Goal: Task Accomplishment & Management: Use online tool/utility

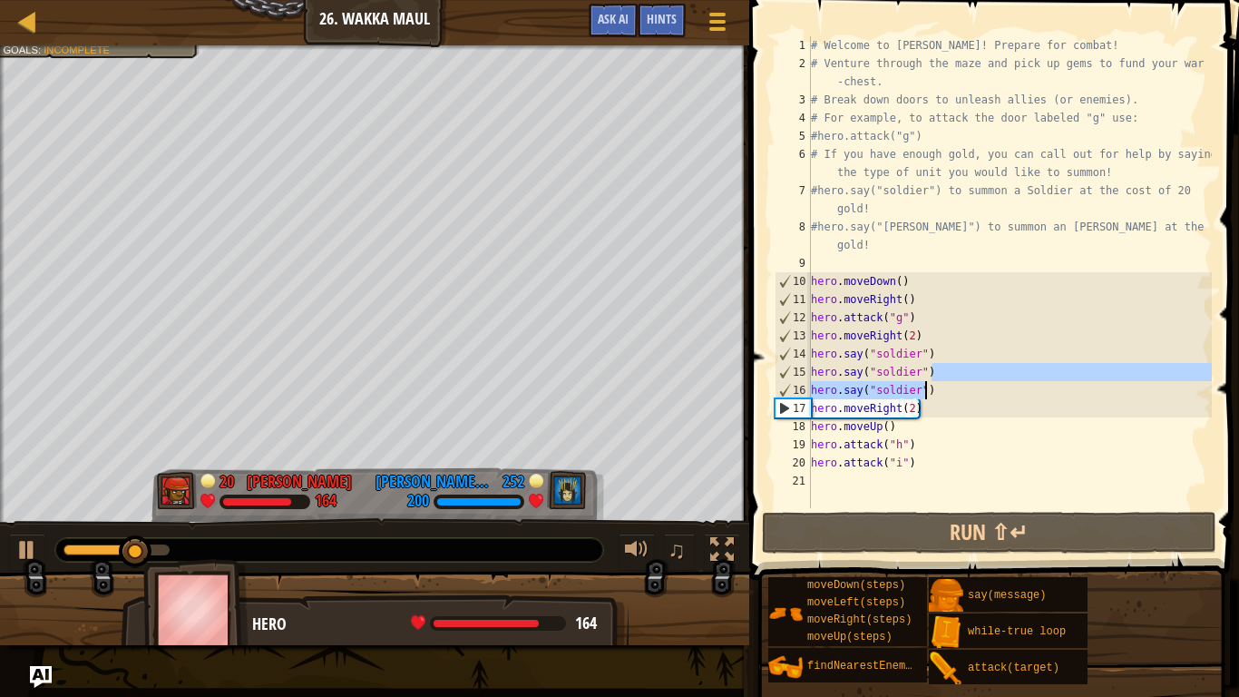
drag, startPoint x: 942, startPoint y: 365, endPoint x: 886, endPoint y: 378, distance: 57.6
click at [886, 378] on div "# Welcome to [PERSON_NAME]! Prepare for combat! # Venture through the maze and …" at bounding box center [1009, 290] width 404 height 508
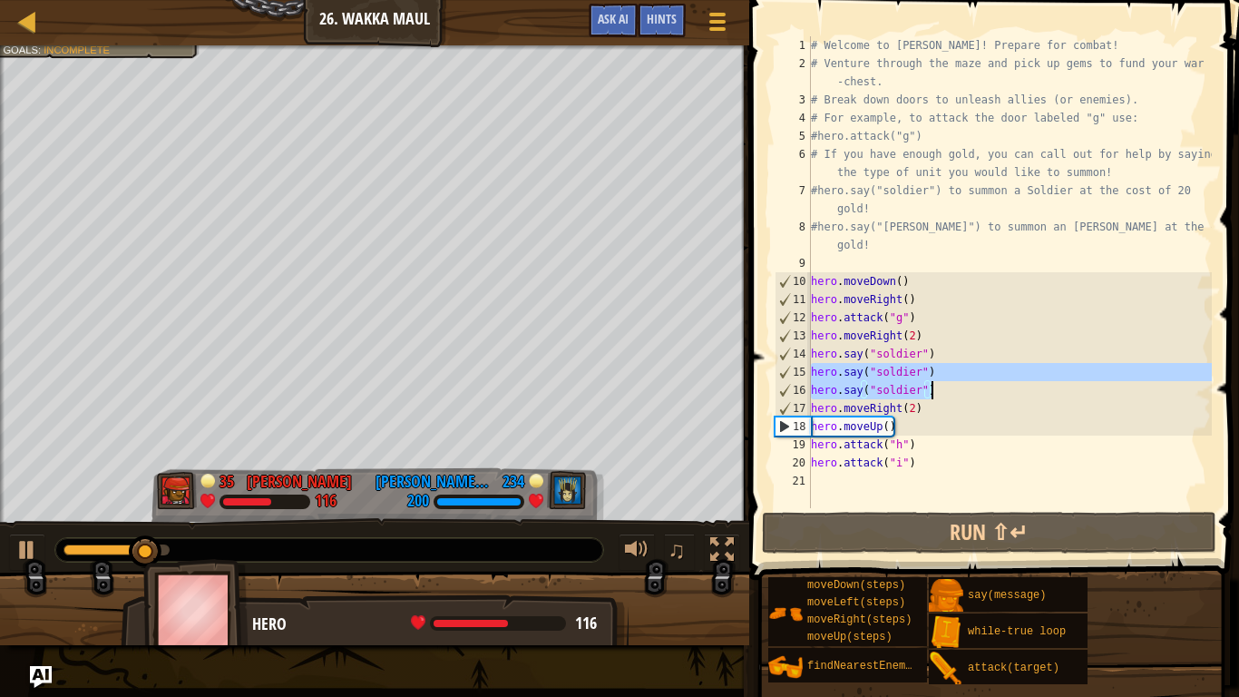
drag, startPoint x: 814, startPoint y: 365, endPoint x: 935, endPoint y: 392, distance: 124.3
click at [935, 392] on div "# Welcome to [PERSON_NAME]! Prepare for combat! # Venture through the maze and …" at bounding box center [1009, 290] width 404 height 508
type textarea "hero.say("soldier") hero.say("soldier")"
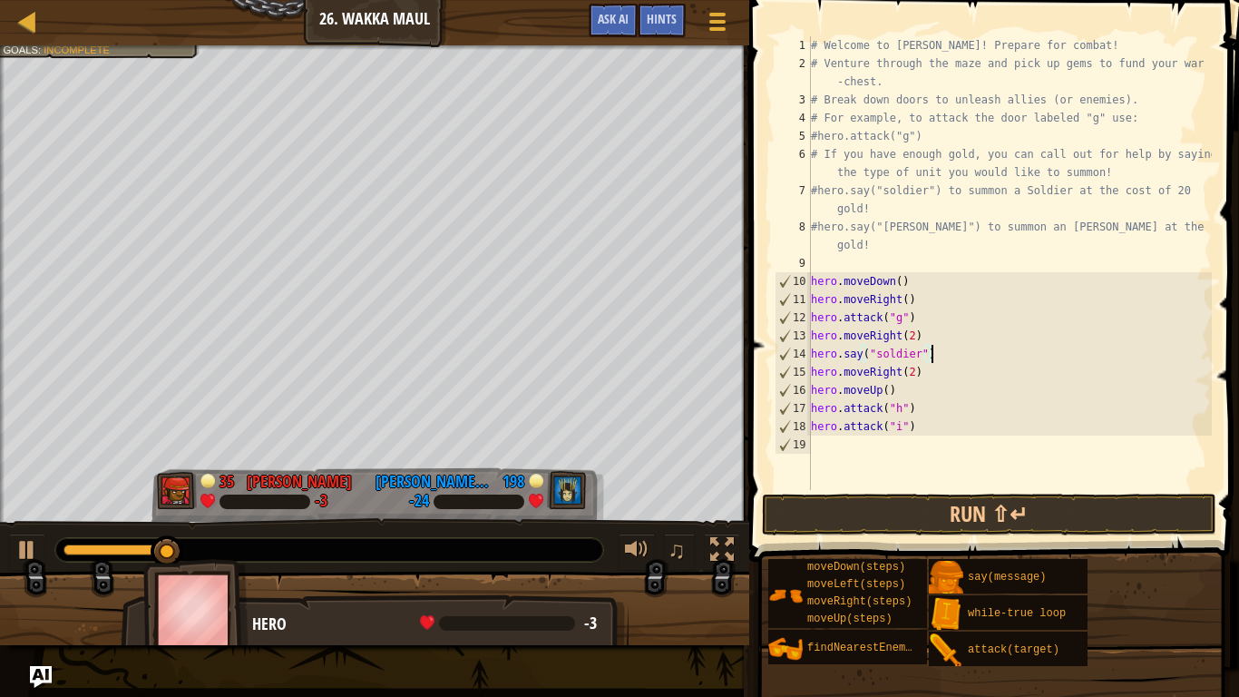
click at [938, 374] on div "# Welcome to [PERSON_NAME]! Prepare for combat! # Venture through the maze and …" at bounding box center [1009, 281] width 404 height 490
type textarea "hero.moveRight(2)"
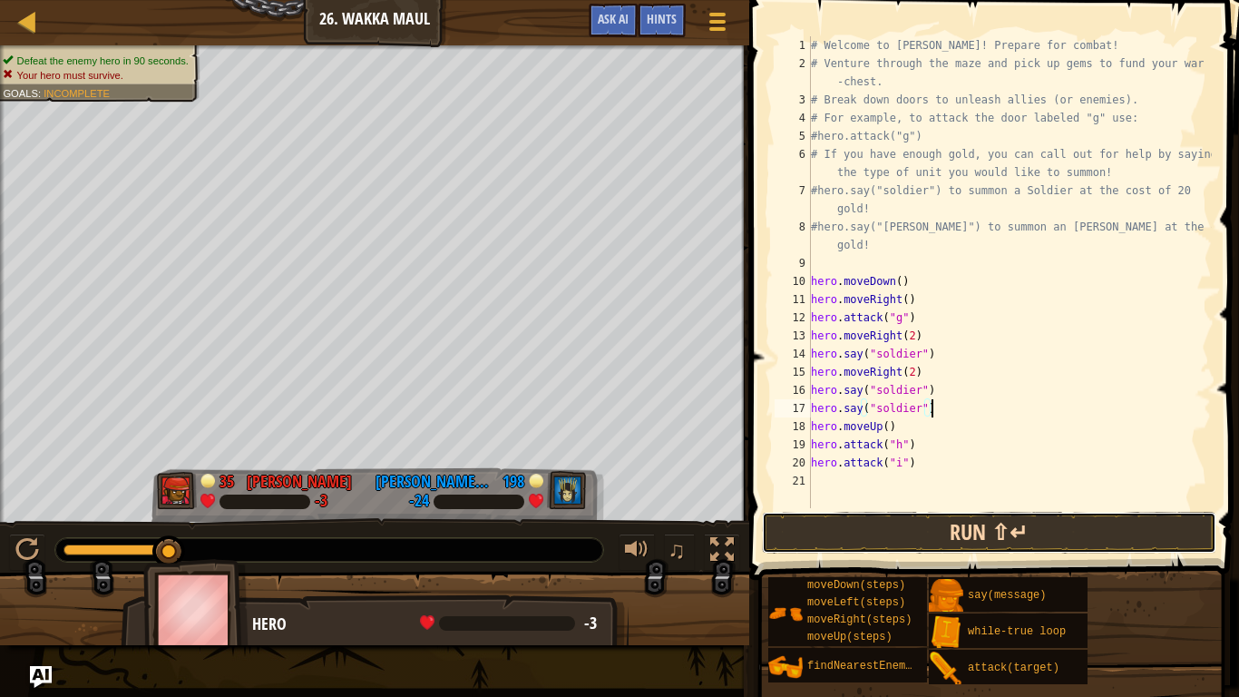
click at [934, 527] on button "Run ⇧↵" at bounding box center [989, 533] width 454 height 42
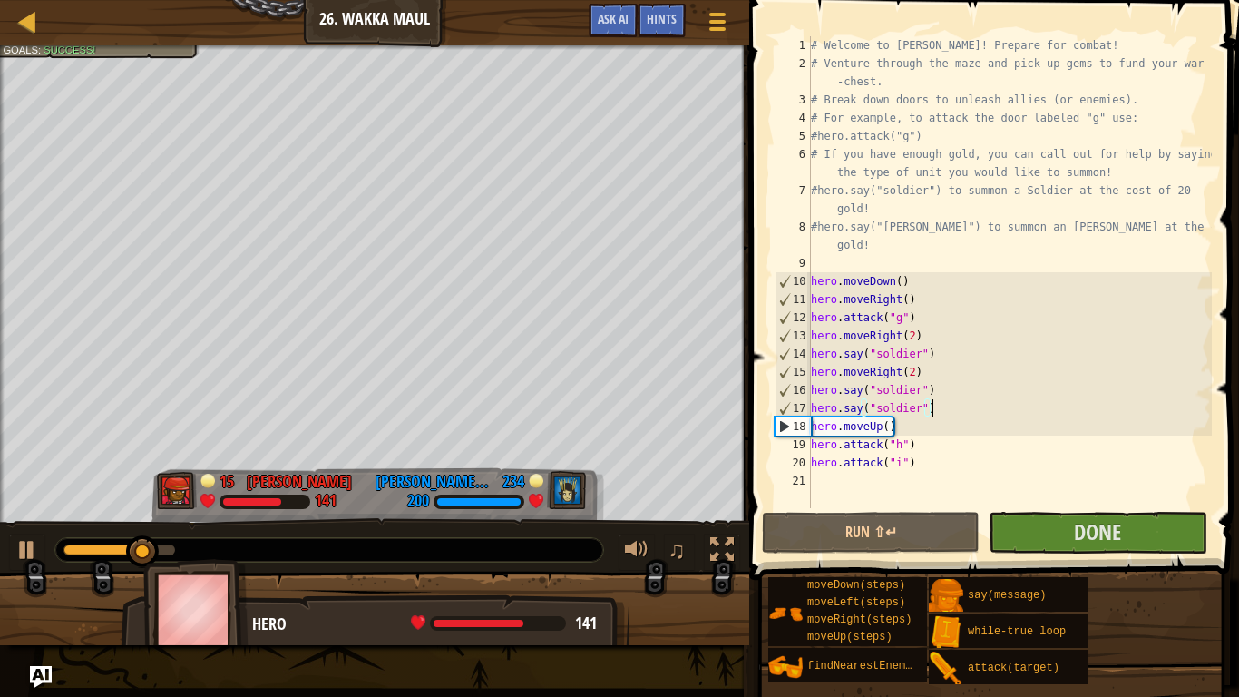
click at [925, 414] on div "# Welcome to [PERSON_NAME]! Prepare for combat! # Venture through the maze and …" at bounding box center [1009, 290] width 404 height 508
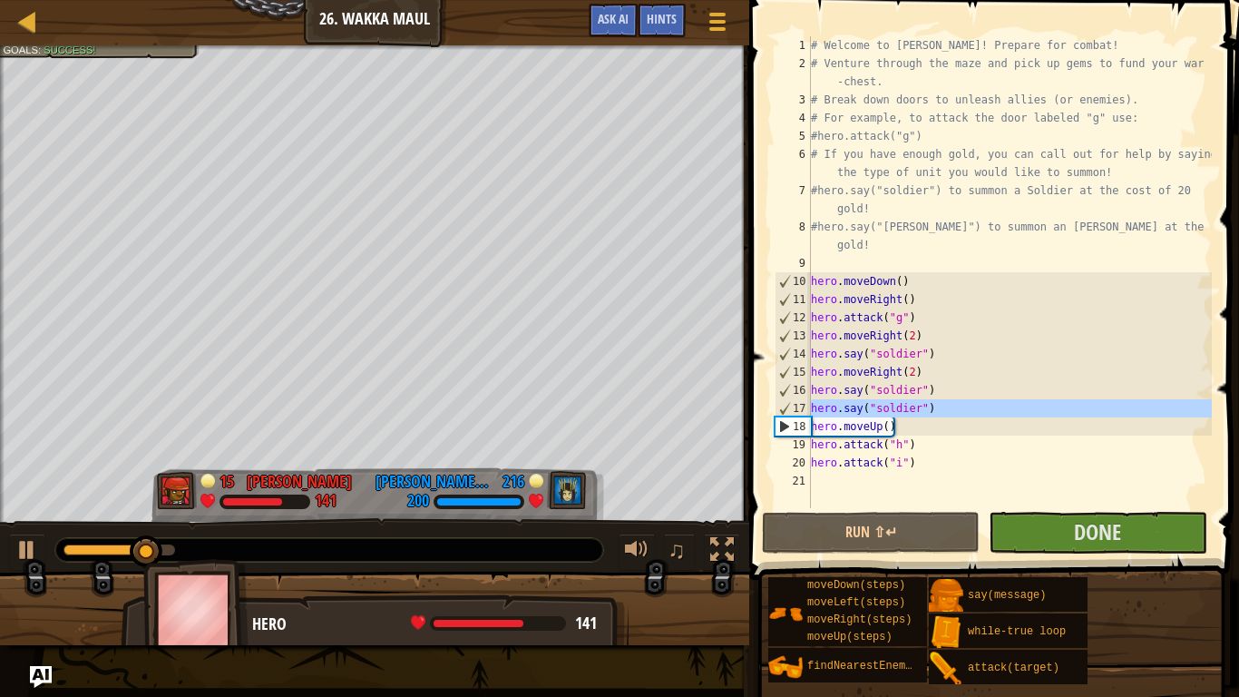
type textarea "hero.moveUp()"
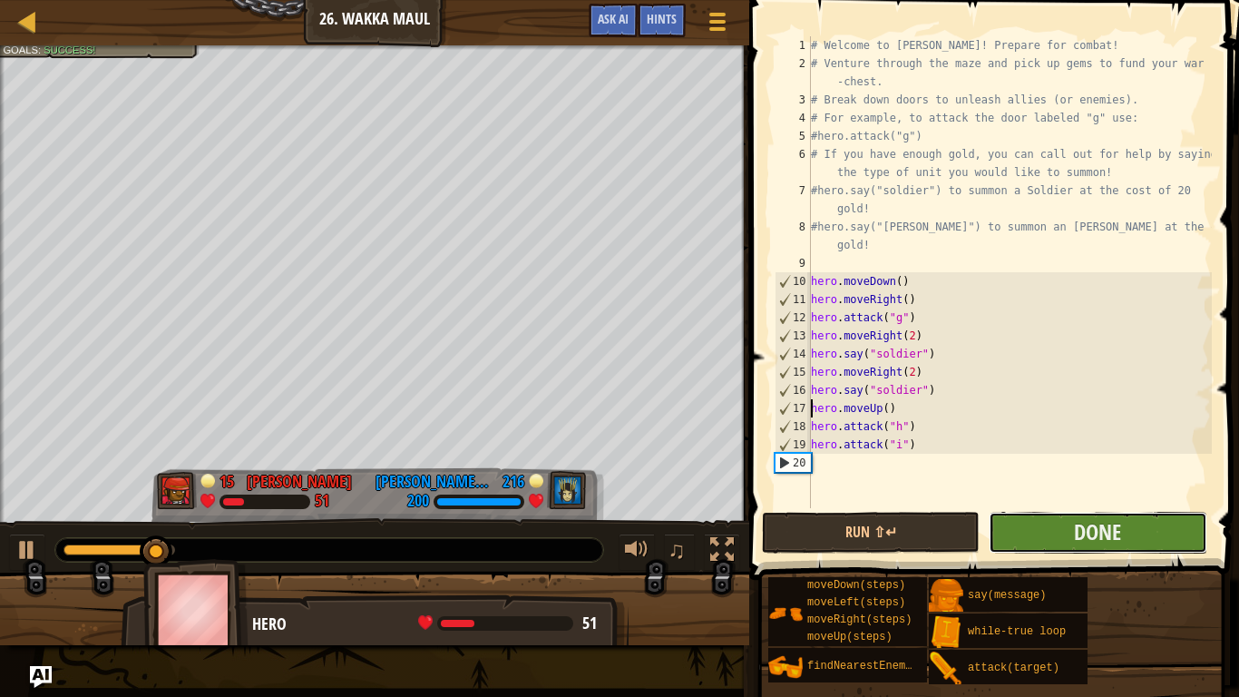
click at [1010, 520] on button "Done" at bounding box center [1098, 533] width 218 height 42
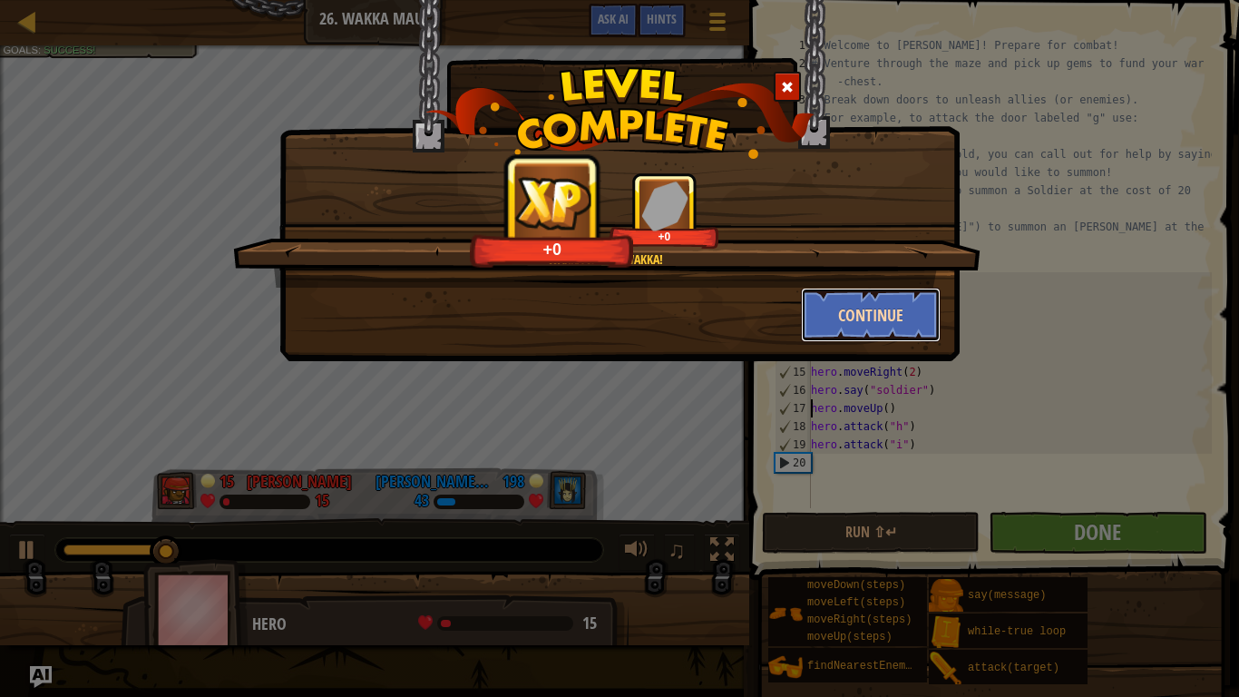
click at [898, 317] on button "Continue" at bounding box center [871, 314] width 141 height 54
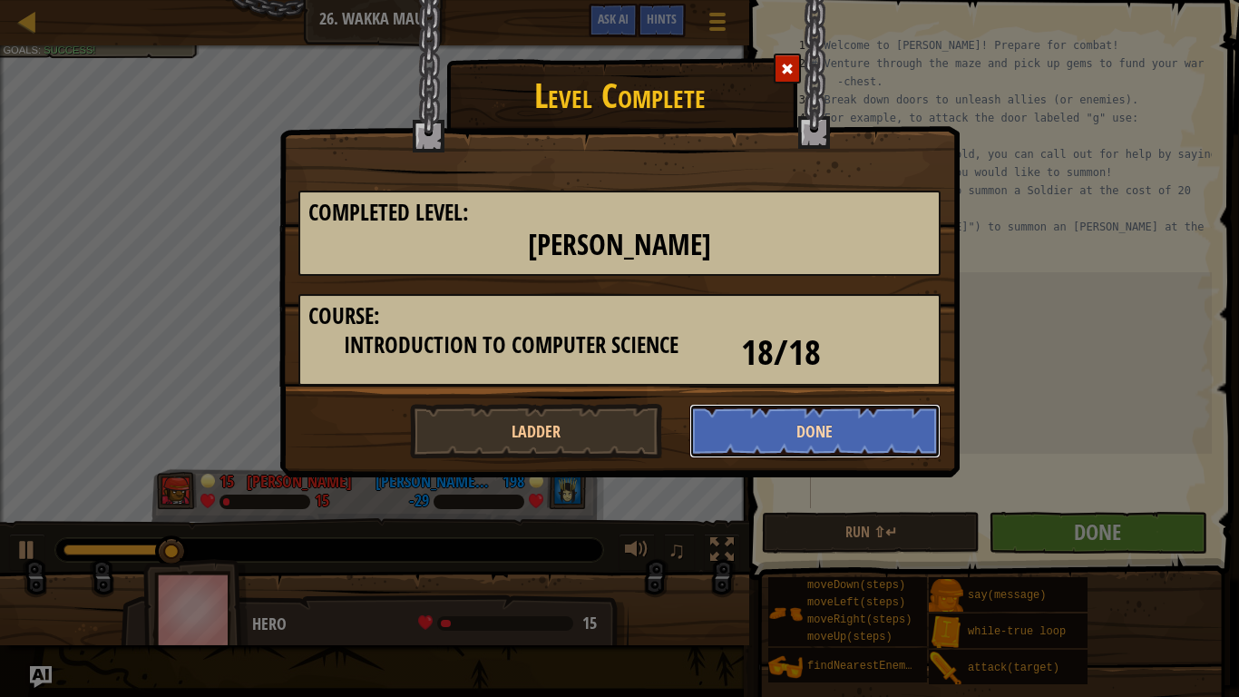
click at [829, 417] on button "Done" at bounding box center [815, 431] width 252 height 54
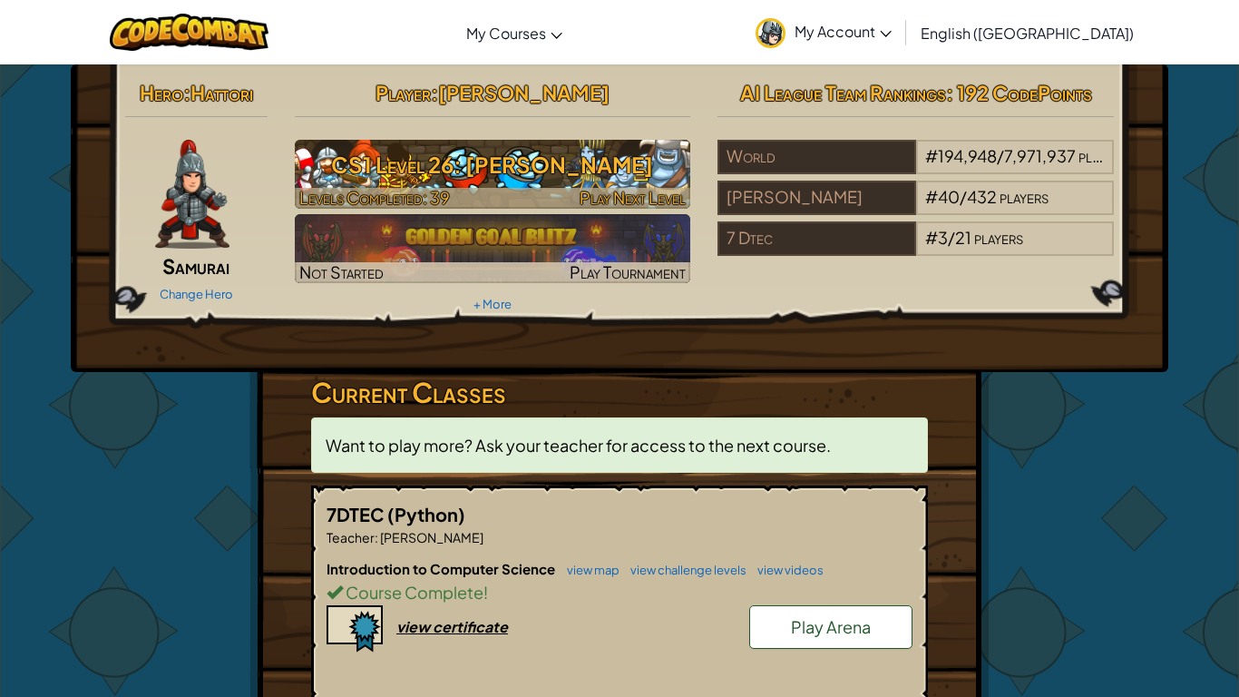
click at [538, 189] on div at bounding box center [493, 198] width 396 height 21
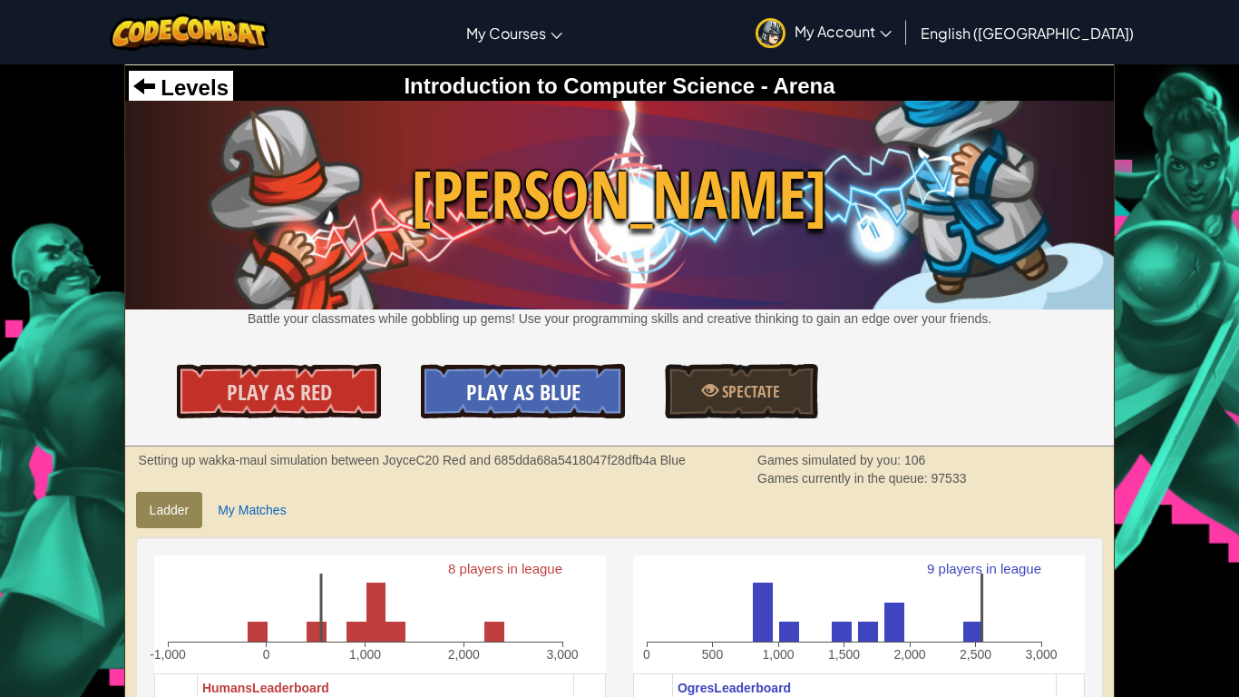
click at [521, 400] on span "Play As Blue" at bounding box center [523, 391] width 114 height 29
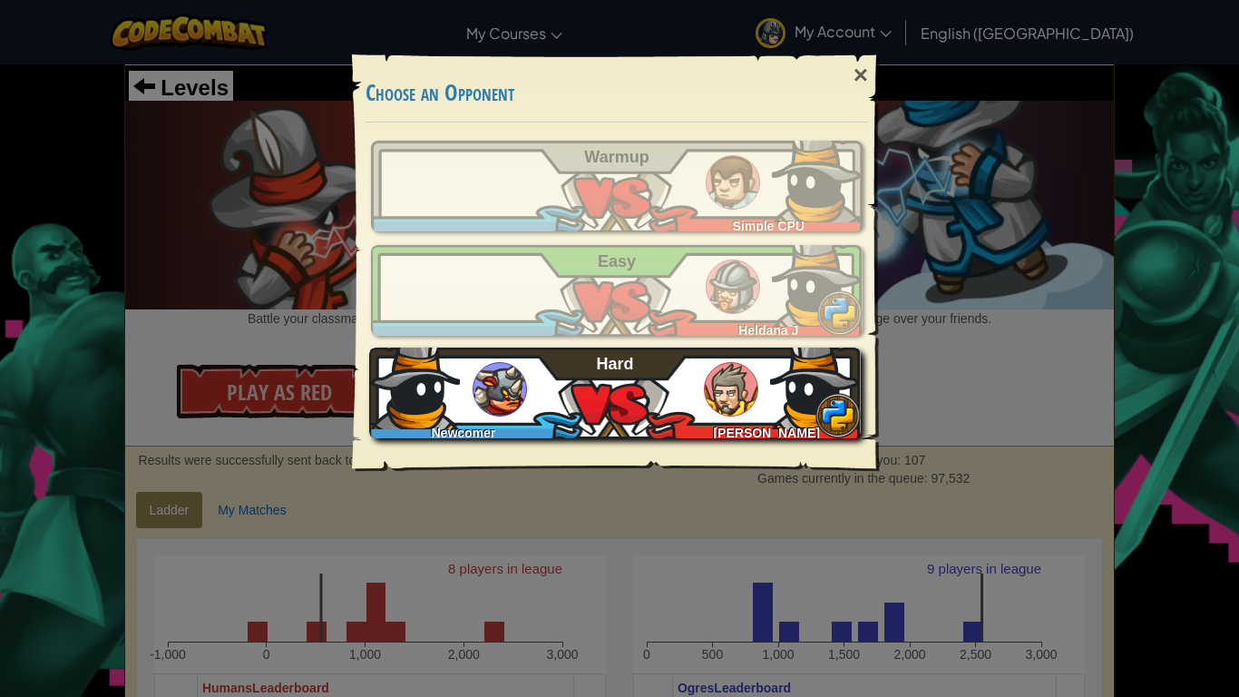
click at [662, 407] on div "Newcomer [PERSON_NAME] Hard" at bounding box center [615, 392] width 492 height 91
